Goal: Information Seeking & Learning: Learn about a topic

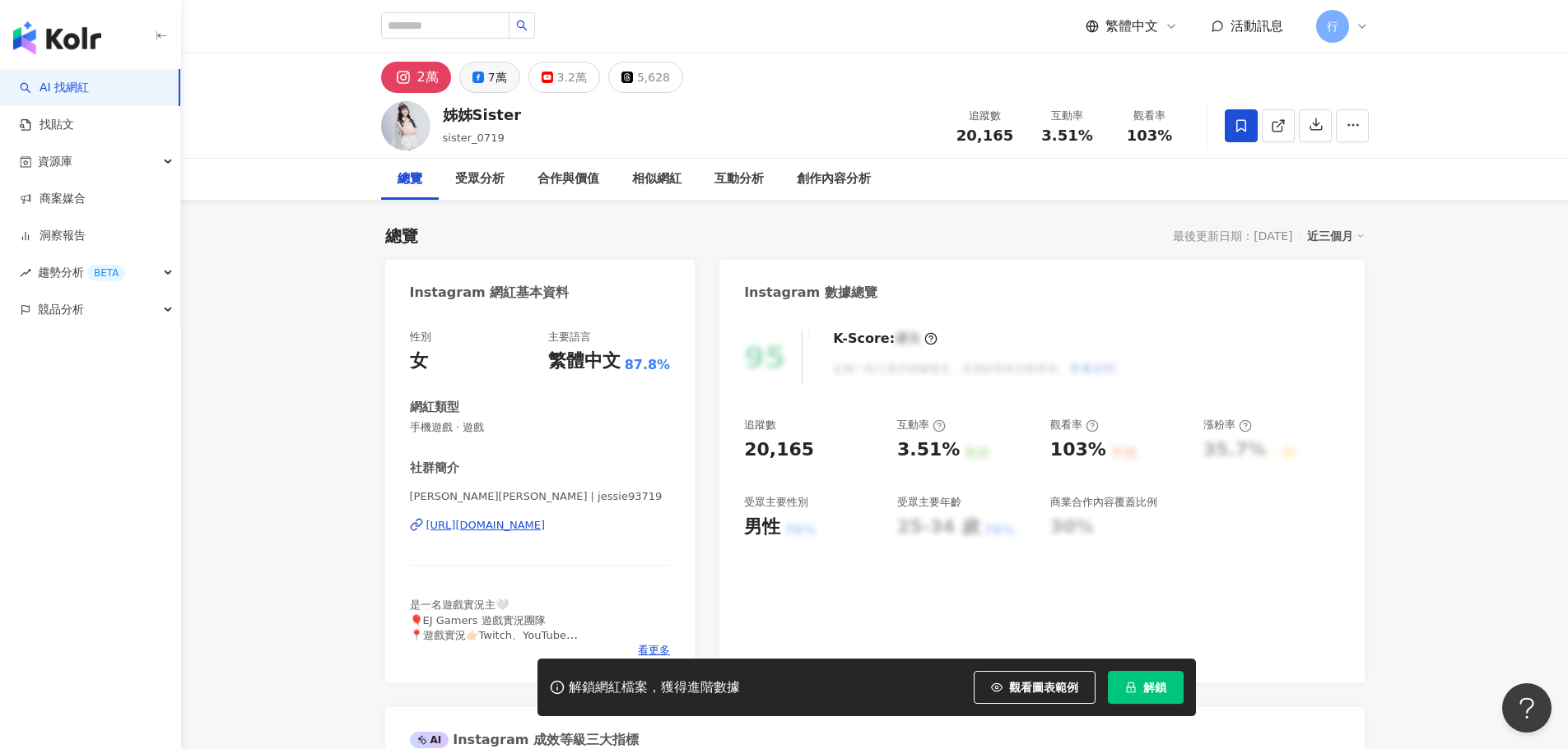
click at [483, 86] on button "7萬" at bounding box center [489, 77] width 61 height 31
click at [538, 528] on div "https://www.facebook.com/306211623178461" at bounding box center [485, 525] width 120 height 15
click at [410, 70] on div "2萬" at bounding box center [419, 74] width 19 height 23
click at [505, 529] on div "https://www.instagram.com/jessie93719/" at bounding box center [485, 525] width 120 height 15
drag, startPoint x: 446, startPoint y: 113, endPoint x: 536, endPoint y: 118, distance: 90.1
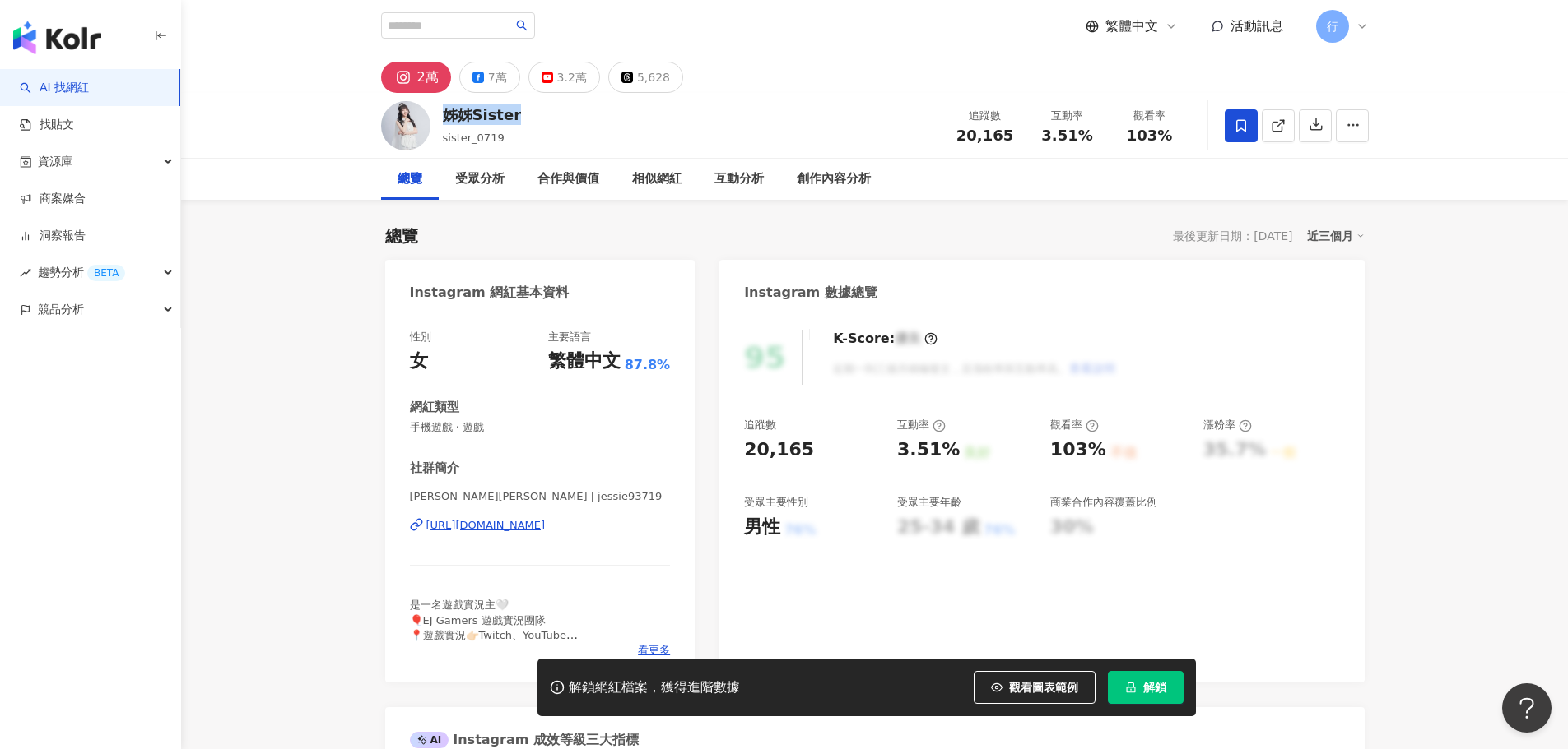
click at [516, 122] on div "姊姊Sister sister_0719 追蹤數 20,165 互動率 3.51% 觀看率 103%" at bounding box center [874, 125] width 1053 height 65
copy div "姊姊Sister"
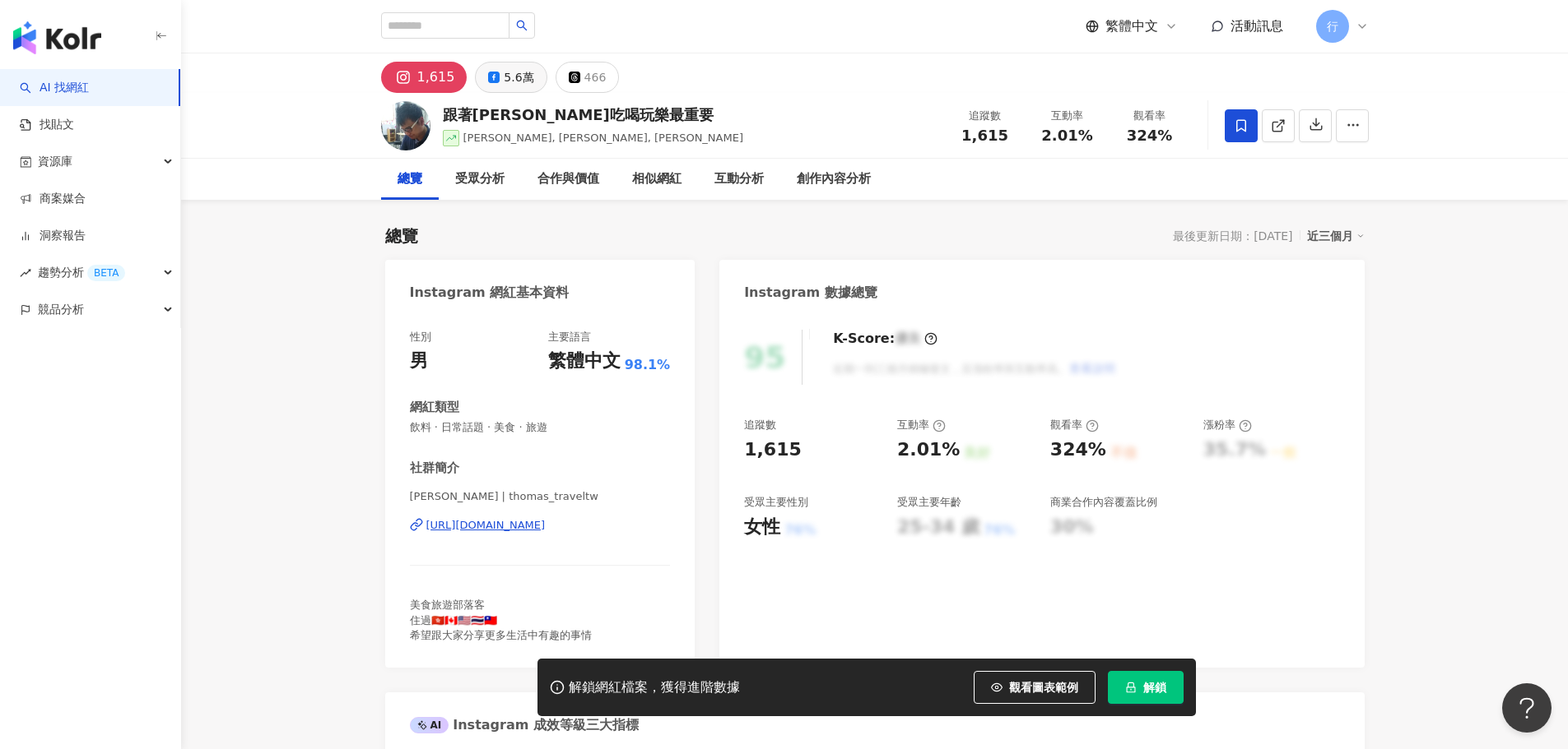
click at [504, 73] on div "5.6萬" at bounding box center [518, 77] width 29 height 23
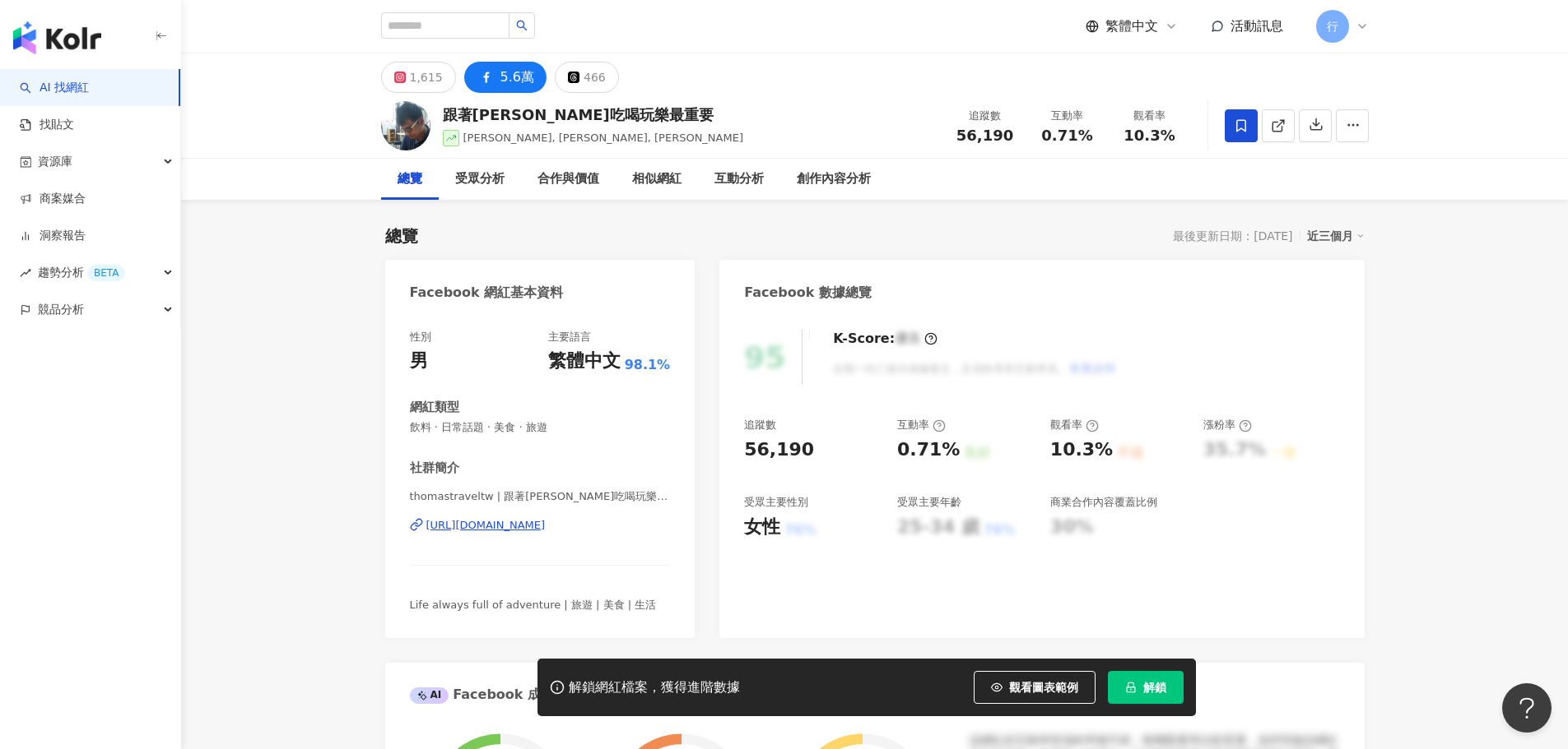
click at [546, 529] on div "https://www.facebook.com/1400720080228654" at bounding box center [485, 525] width 120 height 15
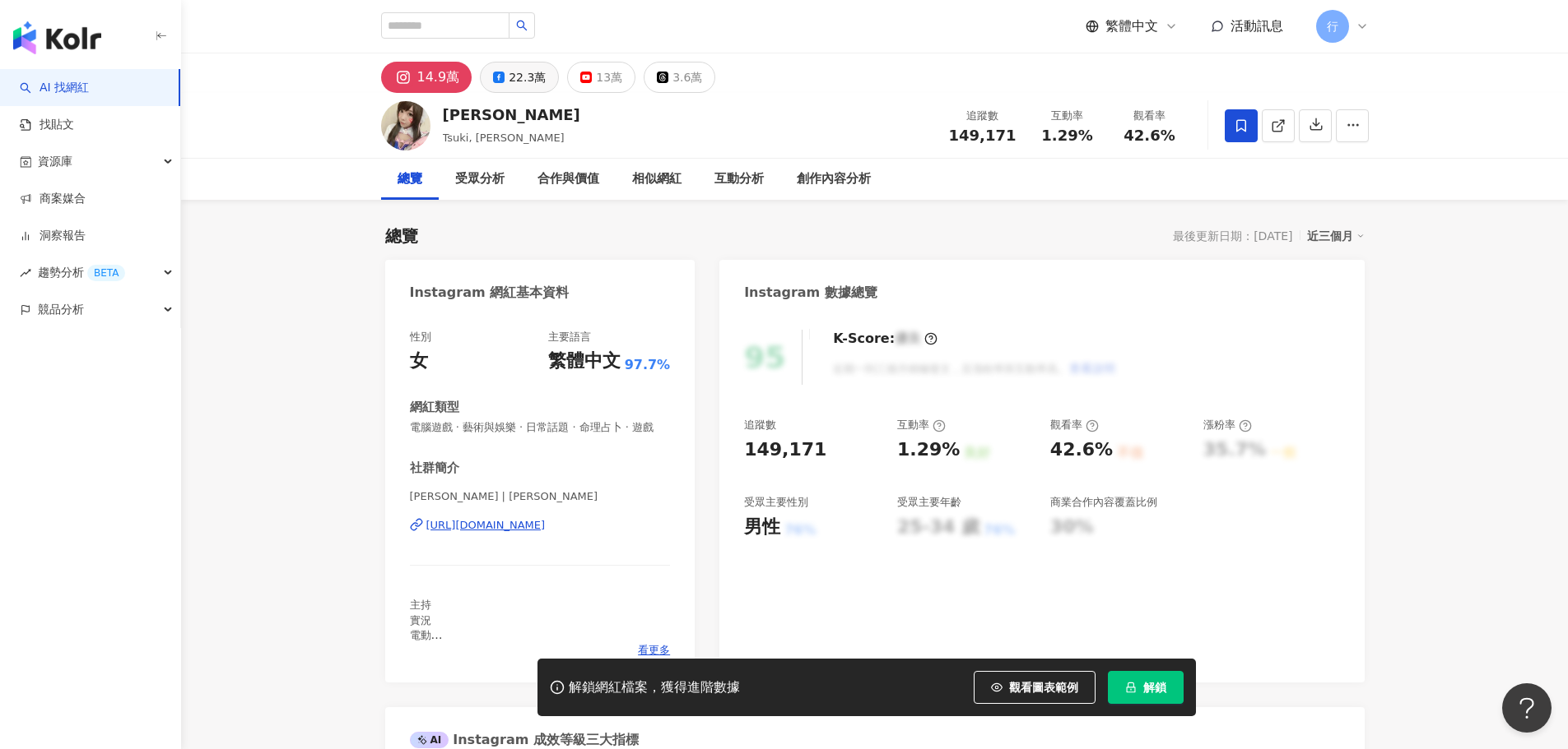
click at [516, 87] on div "22.3萬" at bounding box center [527, 77] width 37 height 23
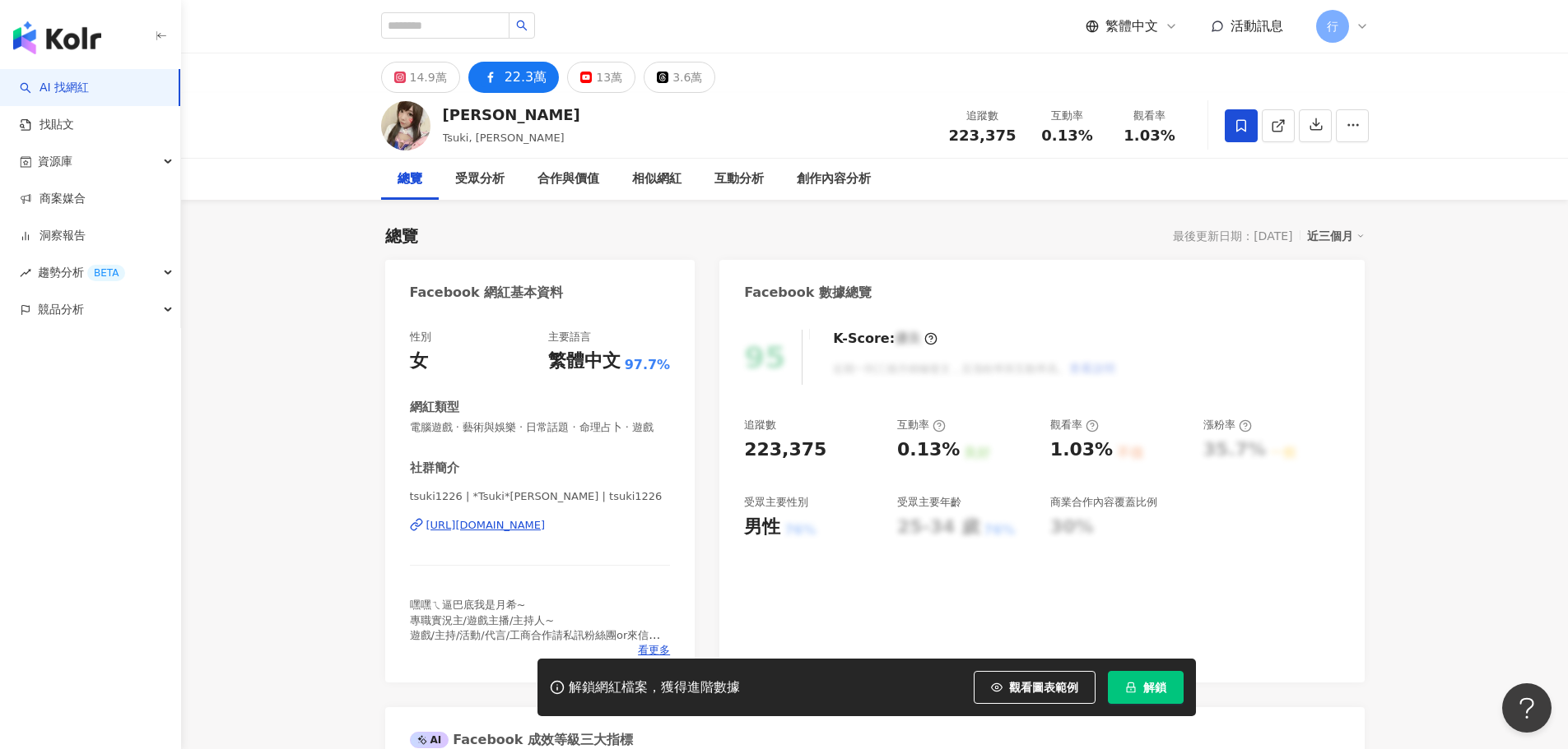
click at [506, 533] on div "https://www.facebook.com/235024493292742" at bounding box center [485, 525] width 120 height 15
click at [436, 81] on div "14.9萬" at bounding box center [429, 77] width 37 height 23
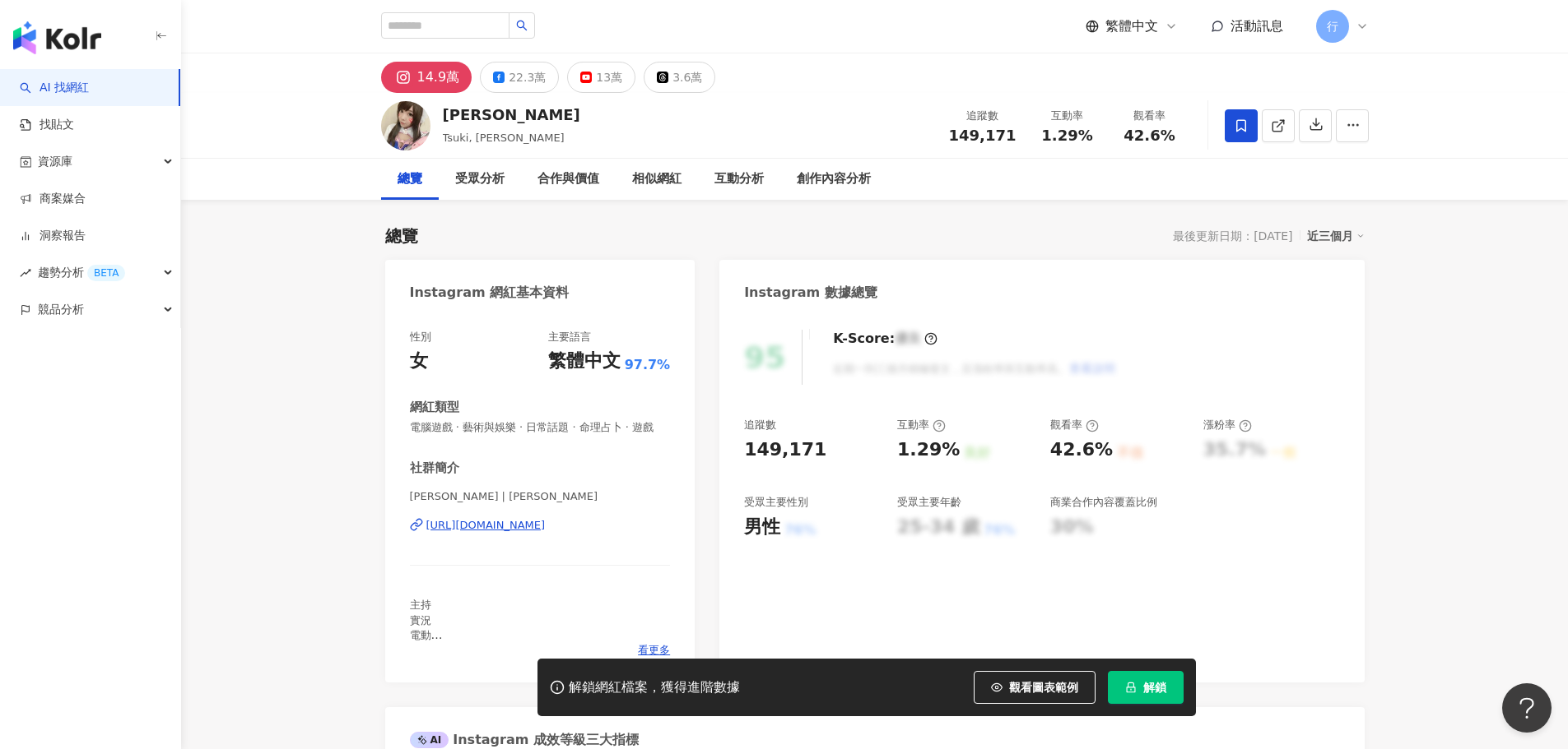
click at [539, 533] on div "https://www.instagram.com/lintsuki/" at bounding box center [485, 525] width 120 height 15
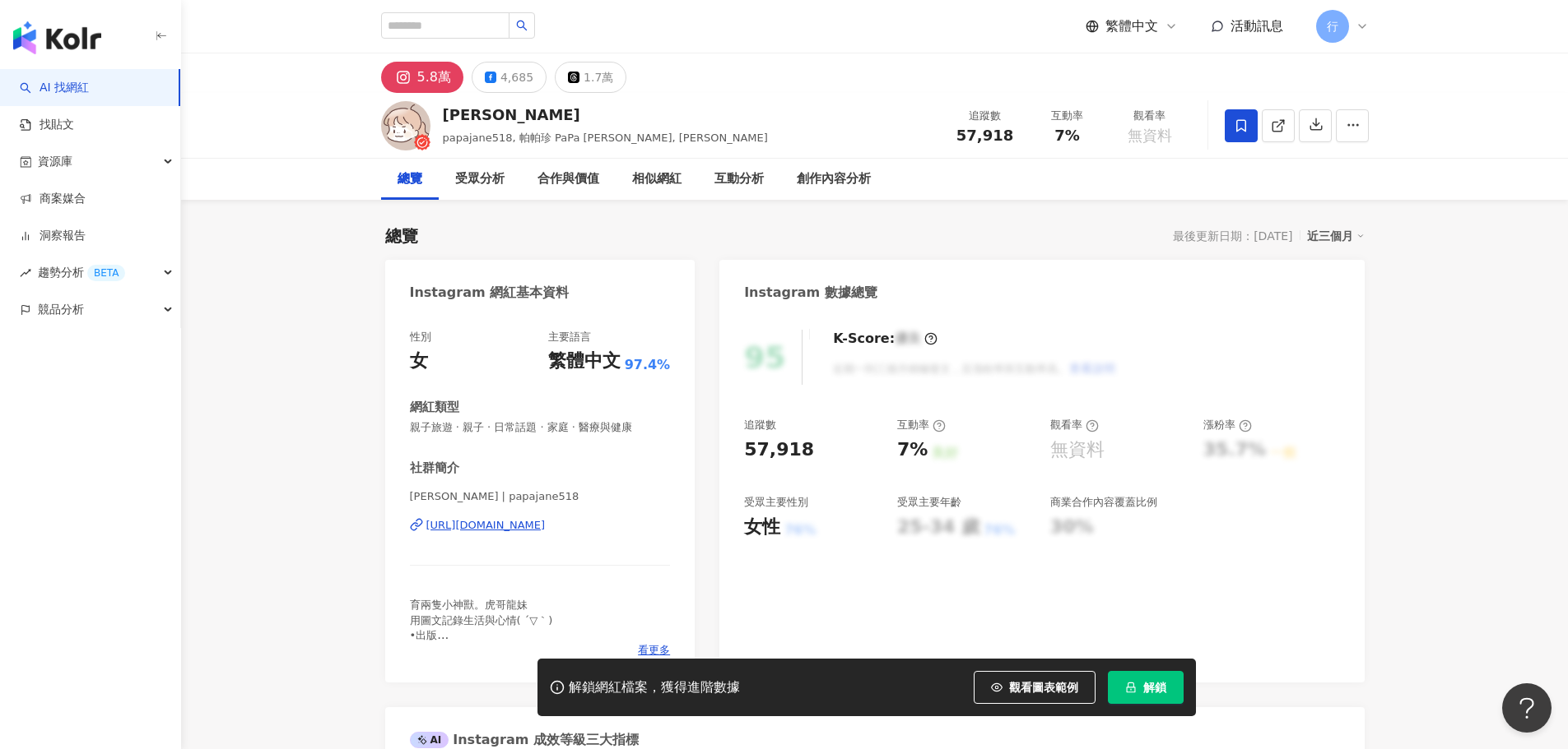
click at [485, 526] on div "https://www.instagram.com/papajane518/" at bounding box center [485, 525] width 120 height 15
click at [480, 80] on button "4,685" at bounding box center [508, 77] width 75 height 31
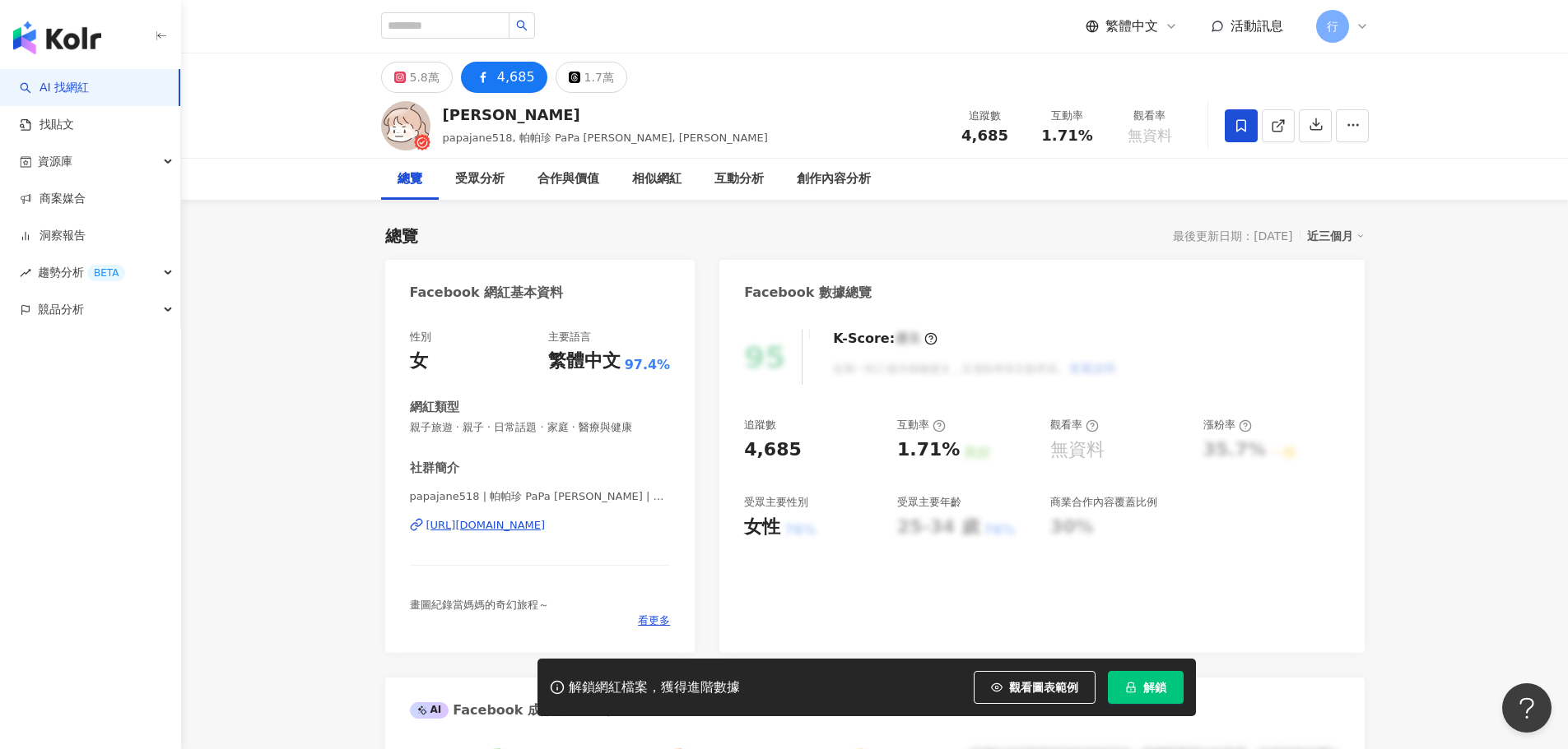
click at [493, 529] on div "https://www.facebook.com/1543499269104206" at bounding box center [485, 525] width 120 height 15
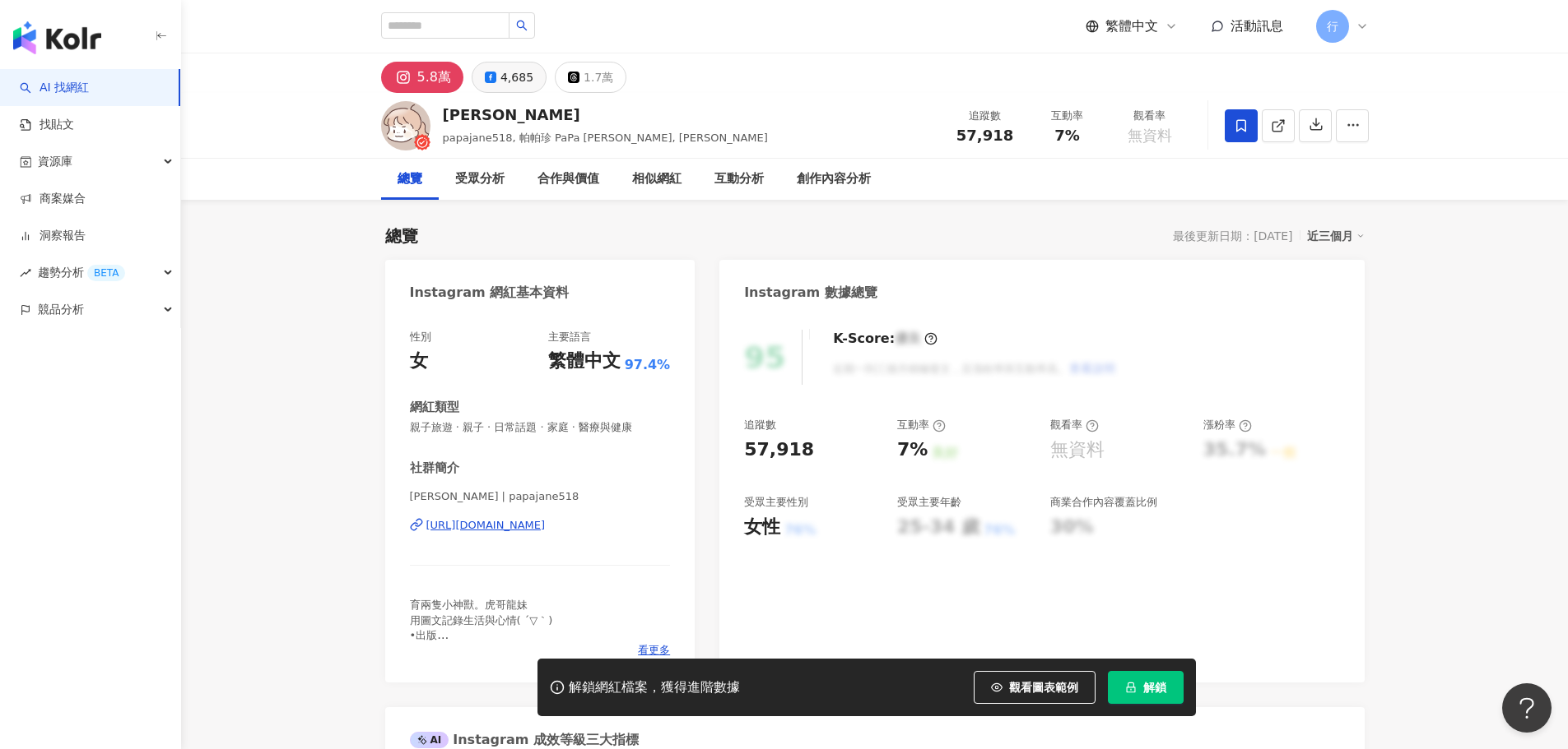
click at [485, 80] on icon at bounding box center [490, 77] width 12 height 12
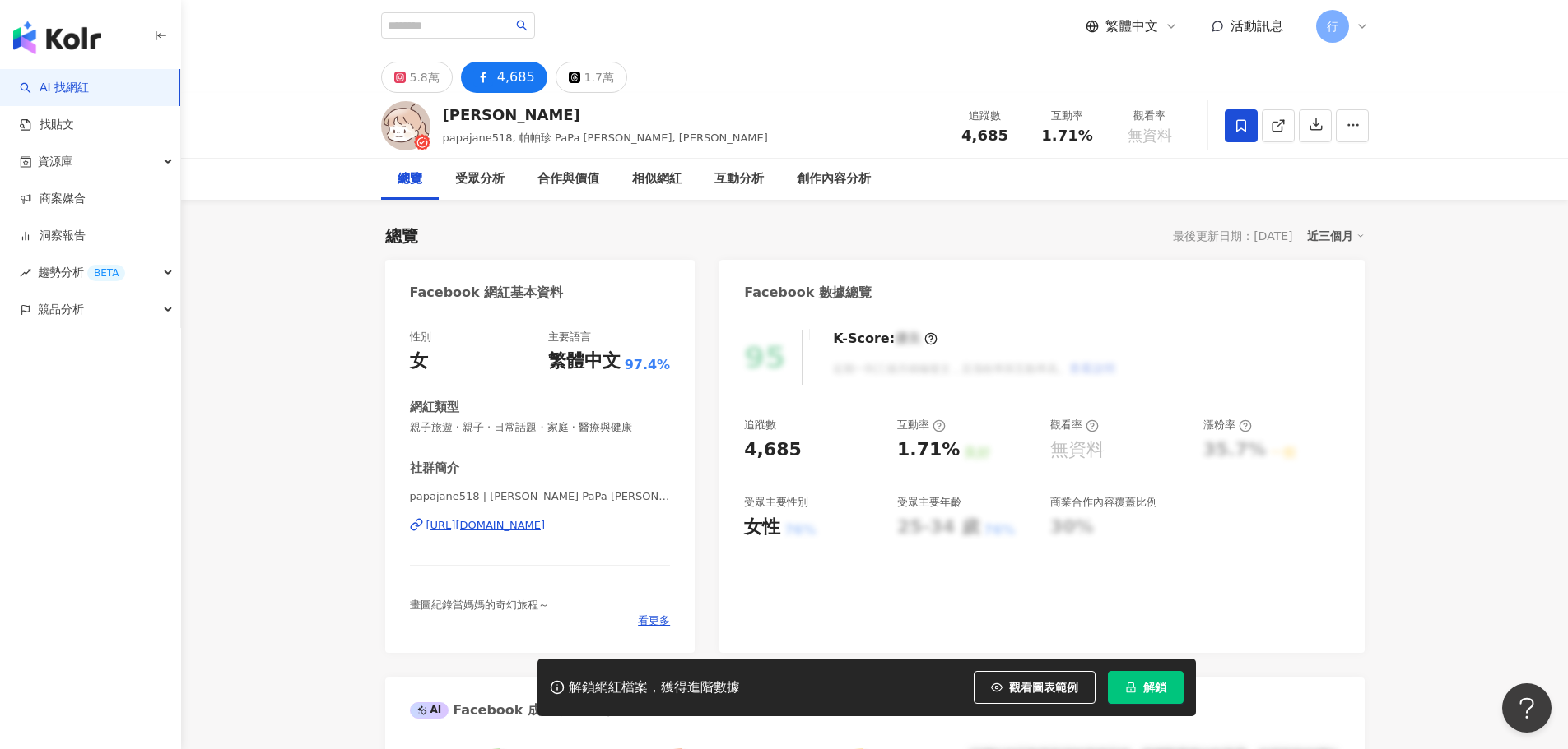
click at [527, 529] on div "https://www.facebook.com/1543499269104206" at bounding box center [485, 525] width 120 height 15
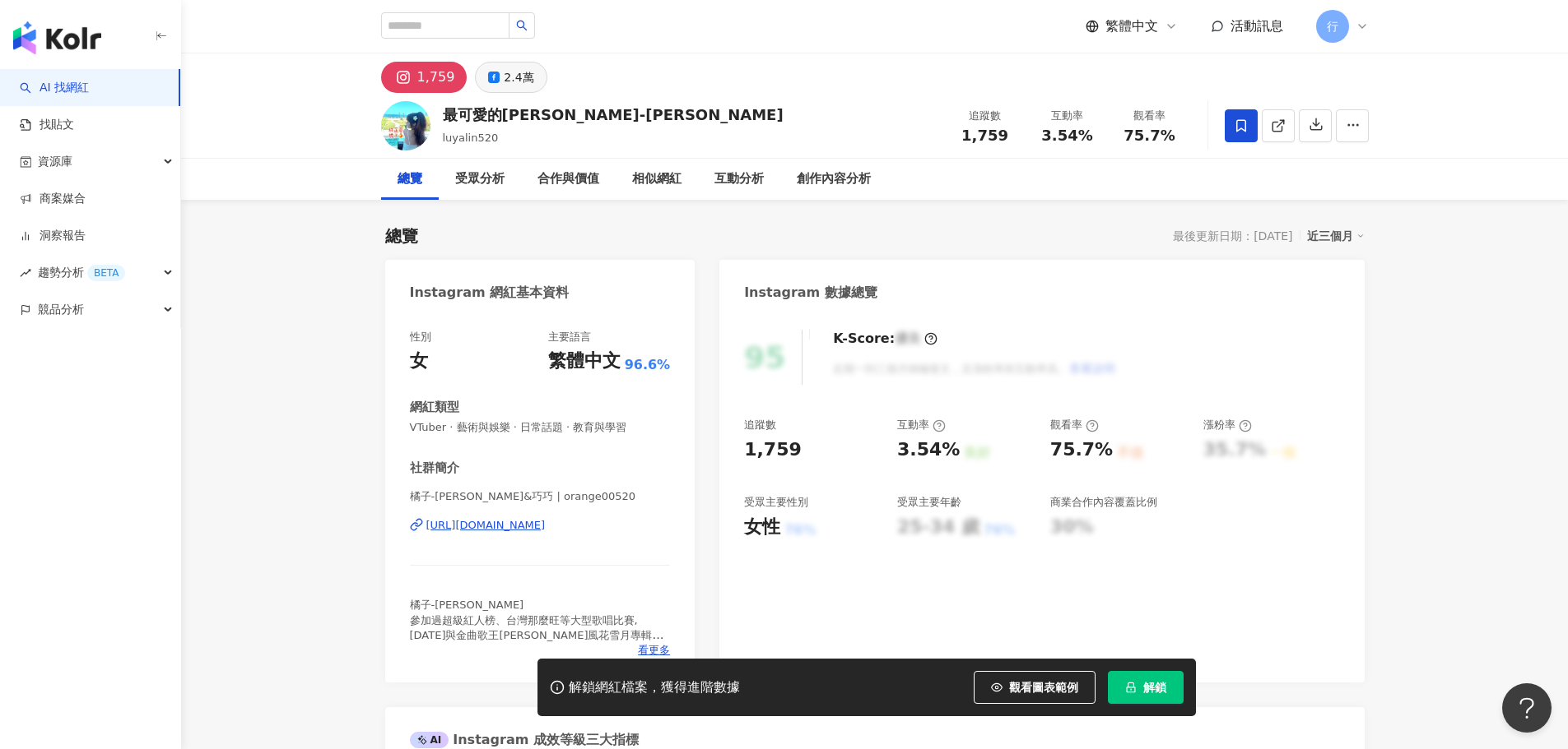
click at [505, 82] on div "2.4萬" at bounding box center [518, 77] width 29 height 23
click at [546, 530] on div "https://www.facebook.com/897900710317653" at bounding box center [485, 525] width 120 height 15
click at [484, 86] on button "2.4萬" at bounding box center [510, 77] width 72 height 31
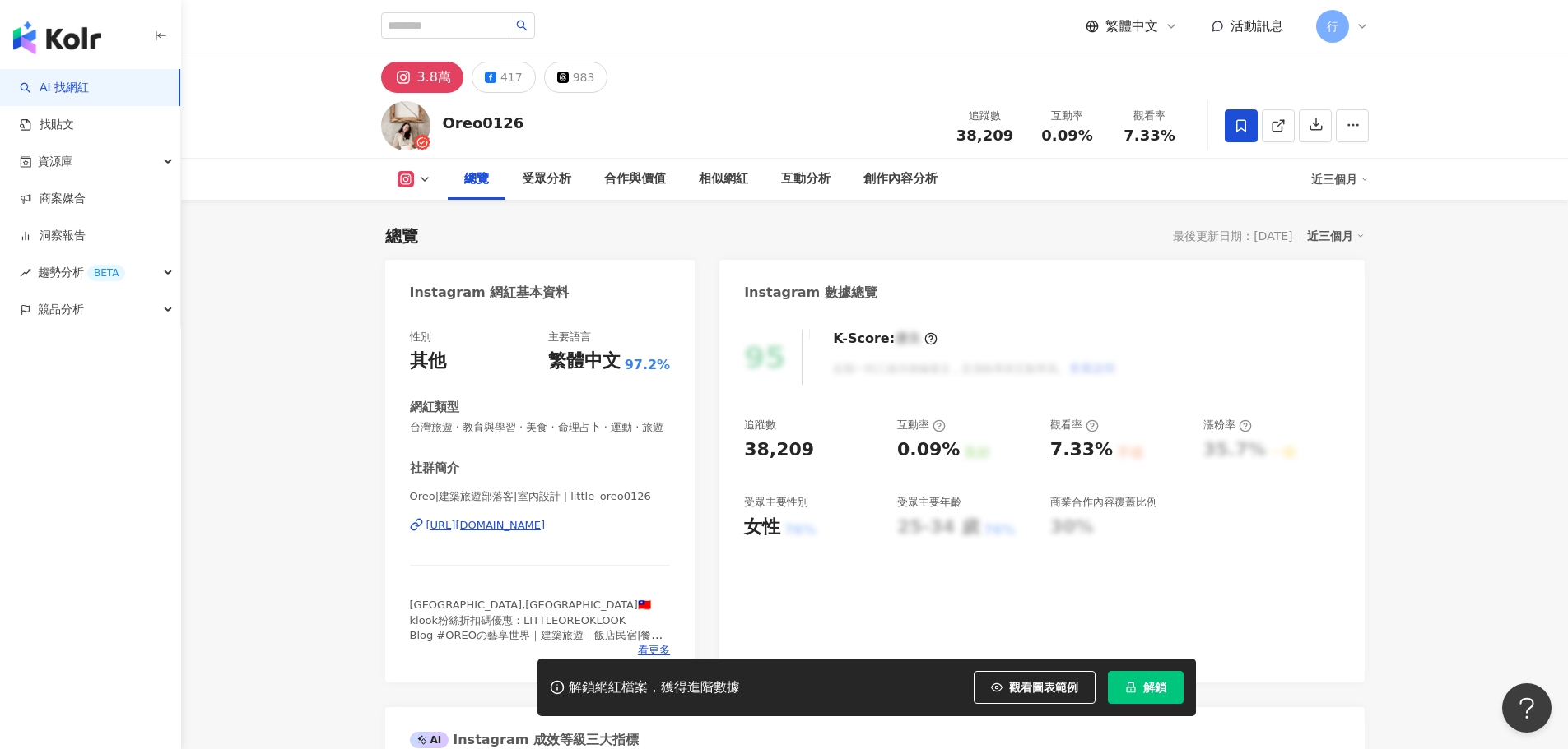
click at [546, 533] on div "[URL][DOMAIN_NAME]" at bounding box center [485, 525] width 120 height 15
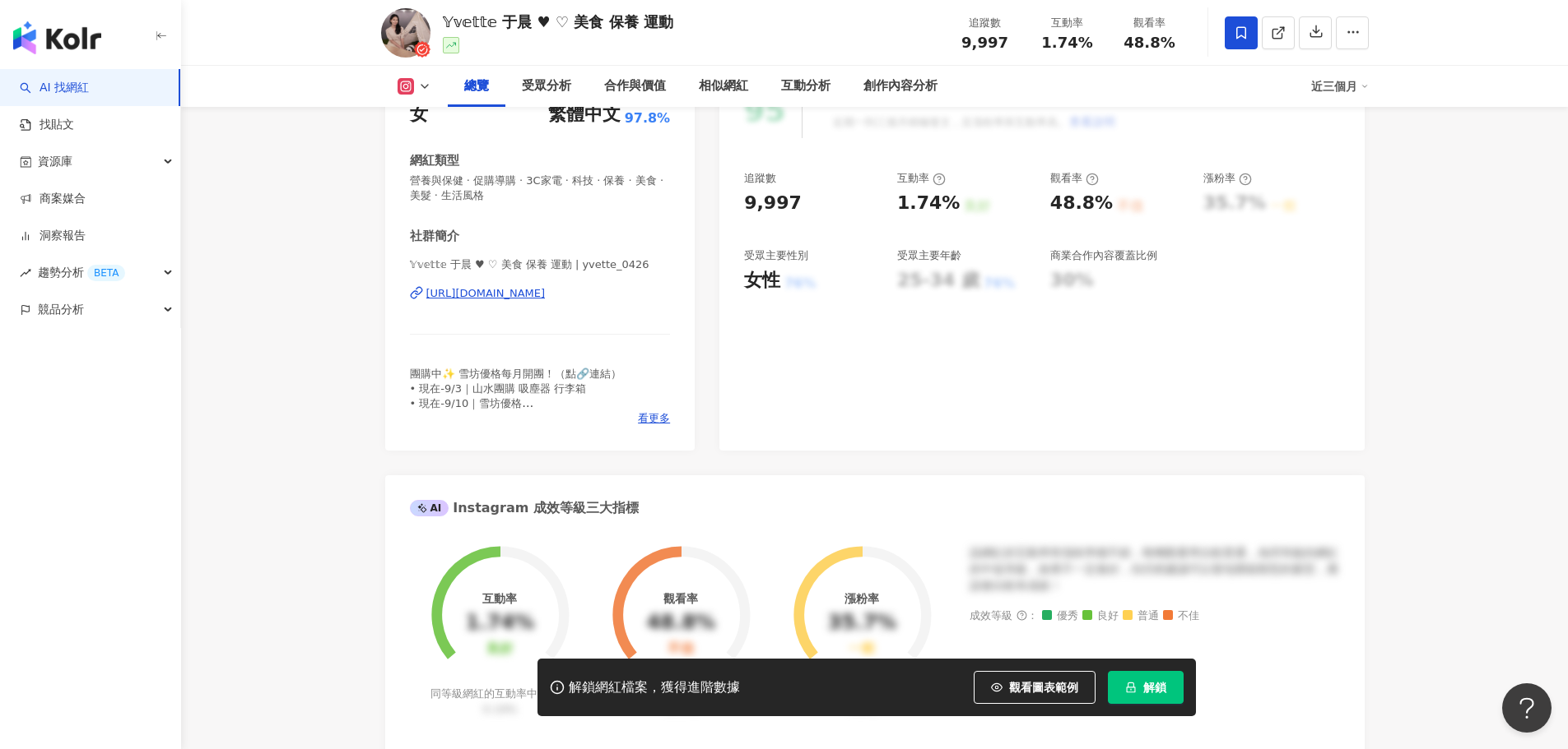
click at [517, 292] on div "[URL][DOMAIN_NAME]" at bounding box center [485, 293] width 120 height 15
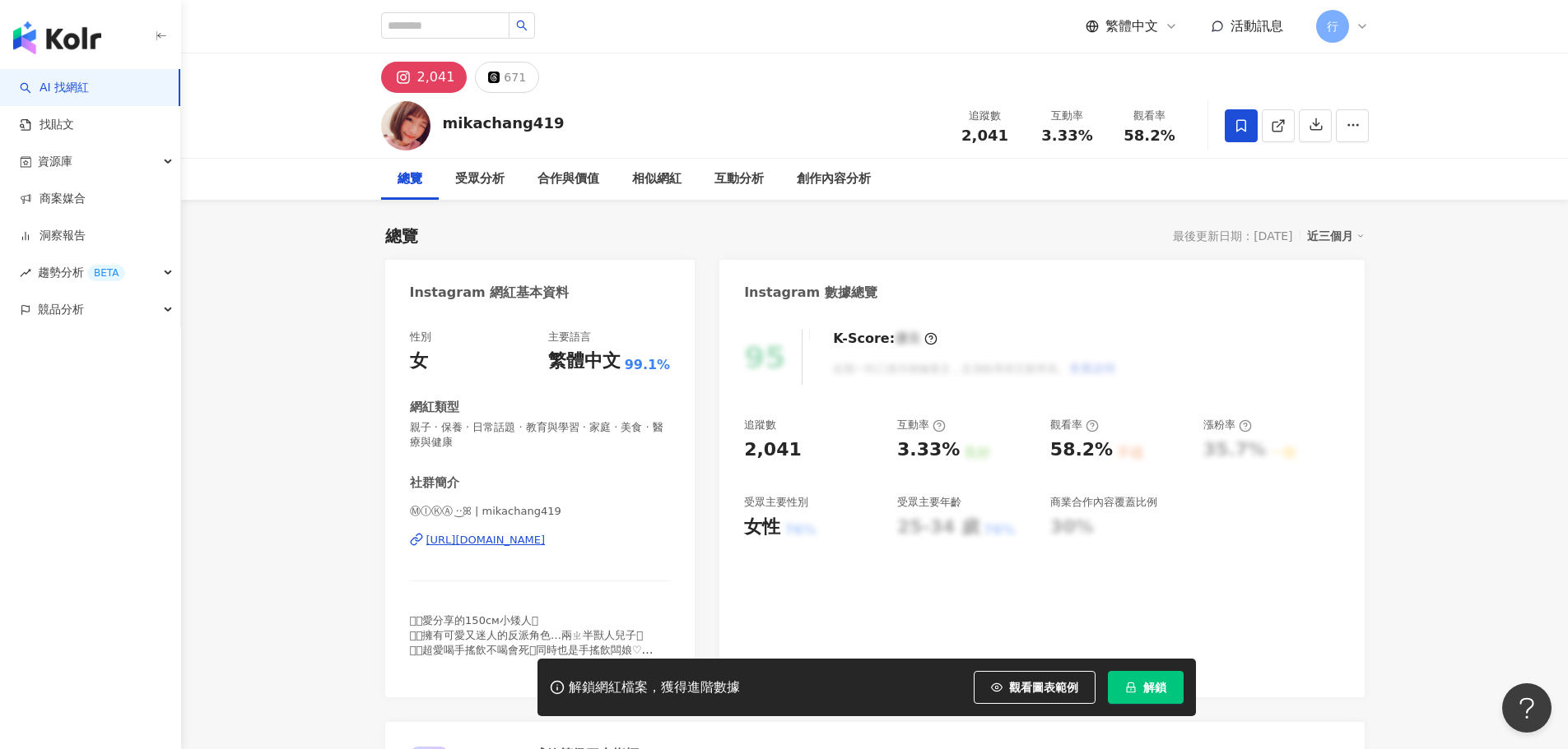
click at [504, 549] on div "ⓂⒾⓀⒶ ·͜·ꕤ | mikachang419 https://www.instagram.com/mikachang419/" at bounding box center [540, 552] width 261 height 97
click at [505, 544] on div "https://www.instagram.com/mikachang419/" at bounding box center [485, 540] width 120 height 15
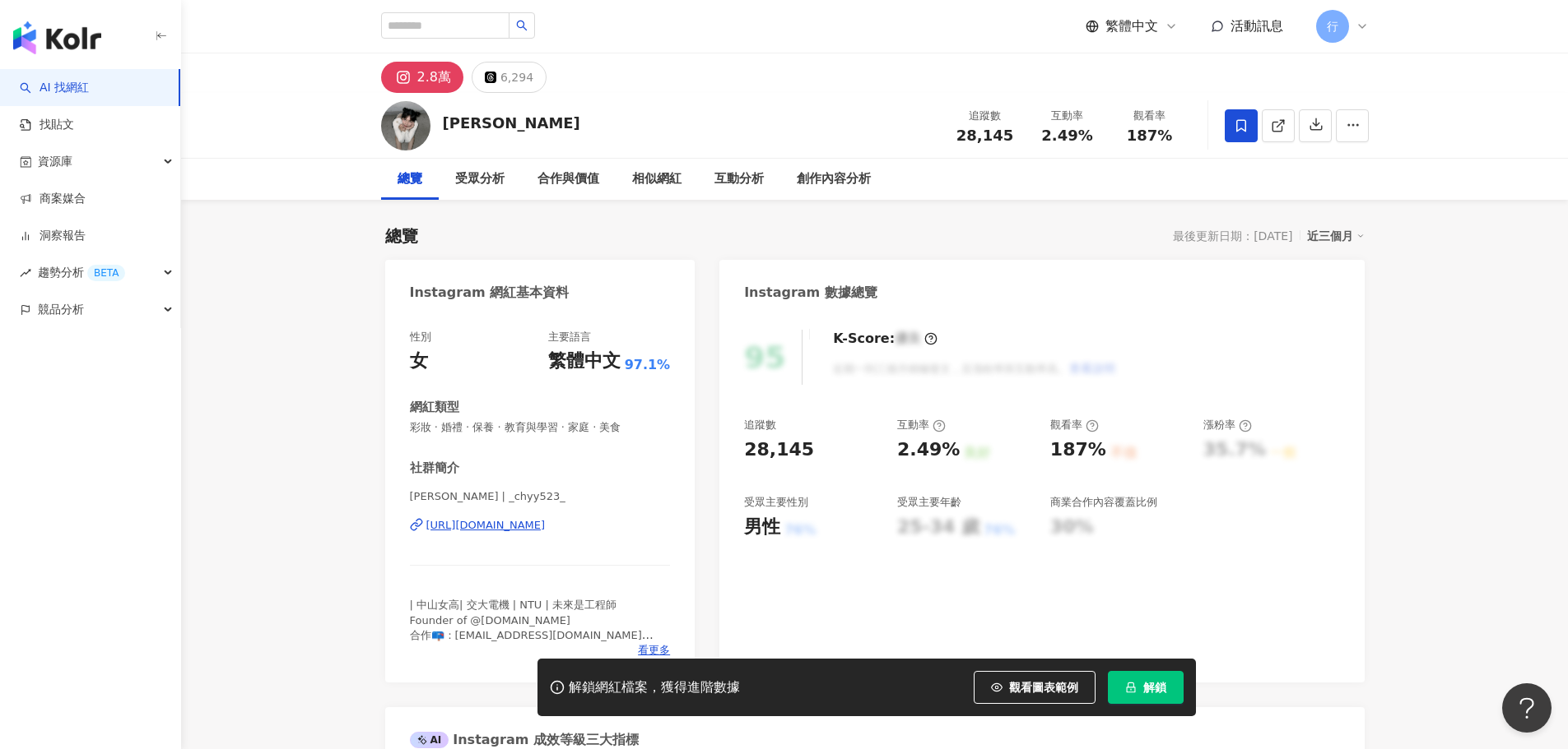
click at [536, 516] on div "邱欣雅 | _chyy523_ https://www.instagram.com/_chyy523_/" at bounding box center [540, 537] width 261 height 97
click at [536, 522] on div "https://www.instagram.com/_chyy523_/" at bounding box center [485, 525] width 120 height 15
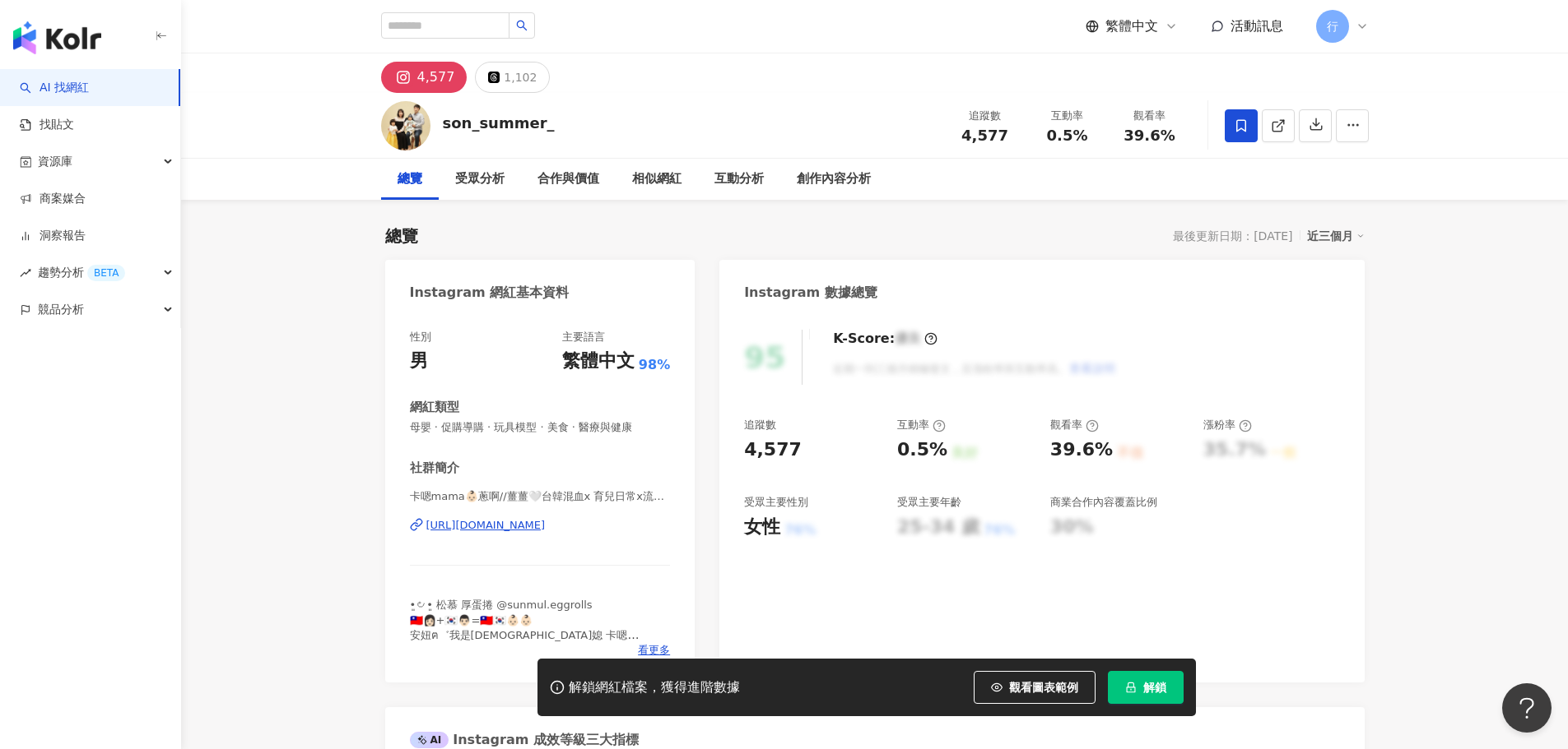
click at [508, 533] on div "[URL][DOMAIN_NAME]" at bounding box center [485, 525] width 120 height 15
